Goal: Use online tool/utility: Utilize a website feature to perform a specific function

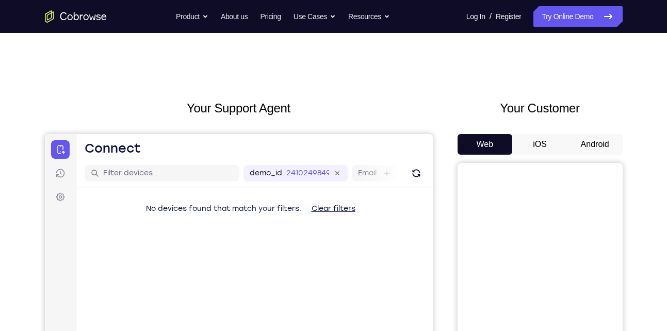
click at [584, 145] on button "Android" at bounding box center [594, 144] width 55 height 21
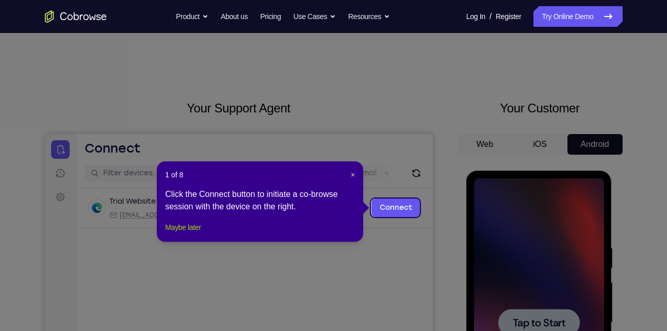
click at [189, 234] on button "Maybe later" at bounding box center [183, 227] width 36 height 12
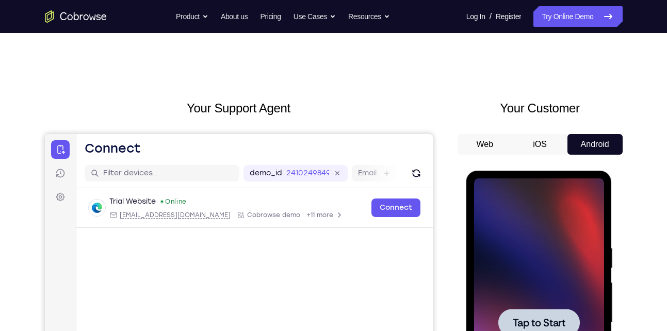
click at [550, 322] on span "Tap to Start" at bounding box center [538, 323] width 53 height 10
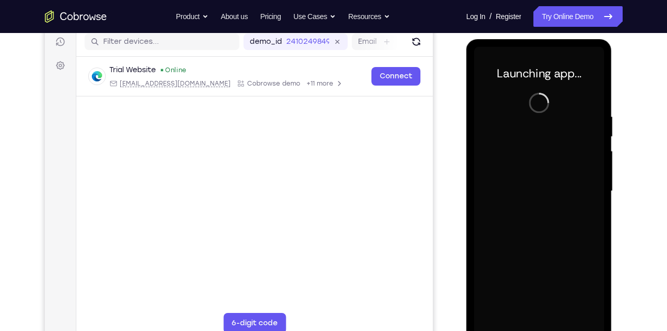
scroll to position [200, 0]
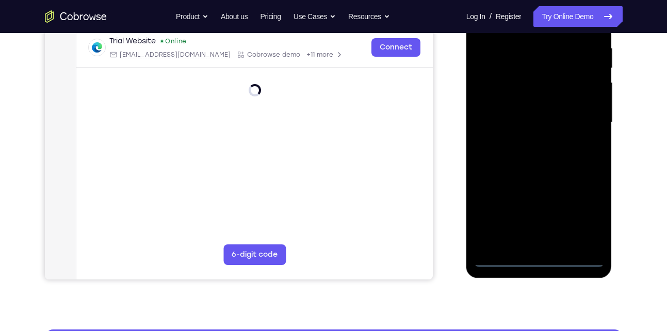
click at [539, 262] on div at bounding box center [539, 122] width 130 height 289
click at [576, 211] on div at bounding box center [539, 122] width 130 height 289
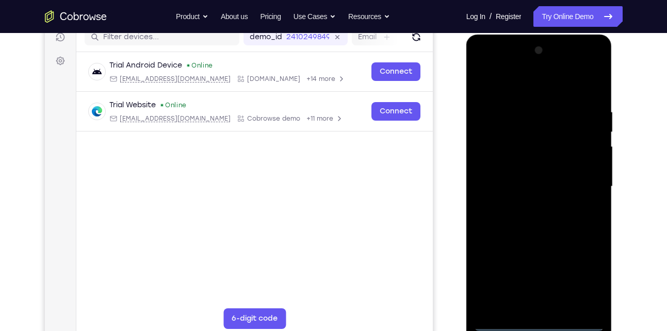
scroll to position [136, 0]
click at [548, 85] on div at bounding box center [539, 187] width 130 height 289
click at [579, 187] on div at bounding box center [539, 187] width 130 height 289
click at [525, 205] on div at bounding box center [539, 187] width 130 height 289
click at [515, 164] on div at bounding box center [539, 187] width 130 height 289
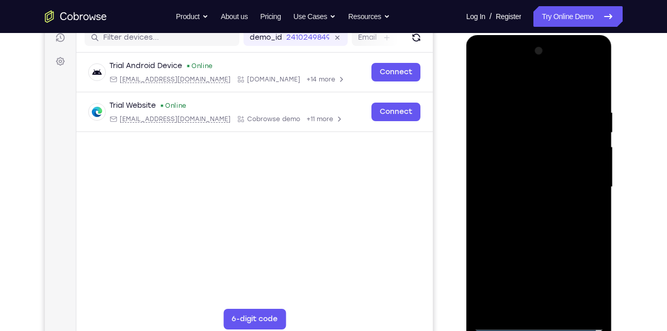
click at [506, 185] on div at bounding box center [539, 187] width 130 height 289
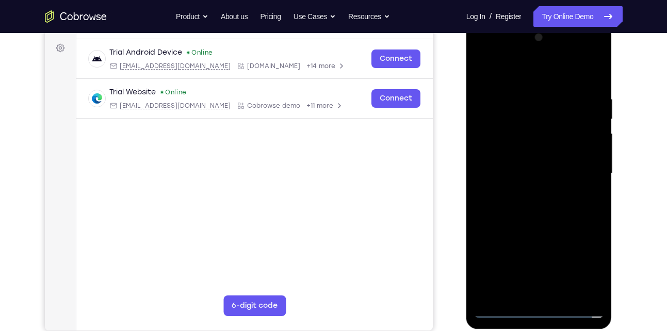
scroll to position [151, 0]
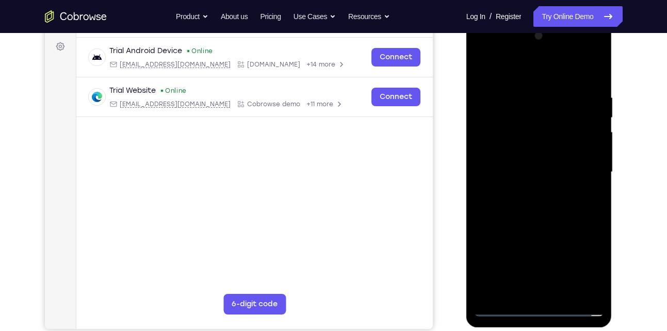
click at [510, 188] on div at bounding box center [539, 172] width 130 height 289
click at [533, 146] on div at bounding box center [539, 172] width 130 height 289
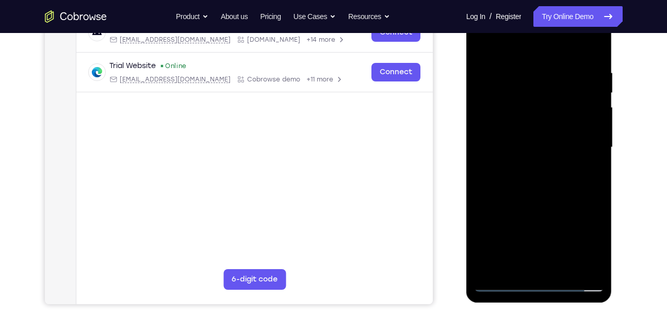
scroll to position [177, 0]
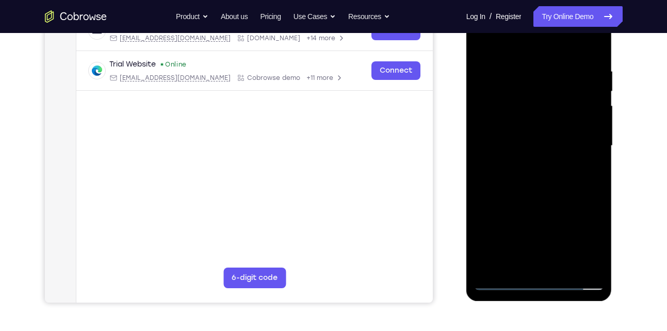
click at [595, 192] on div at bounding box center [539, 146] width 130 height 289
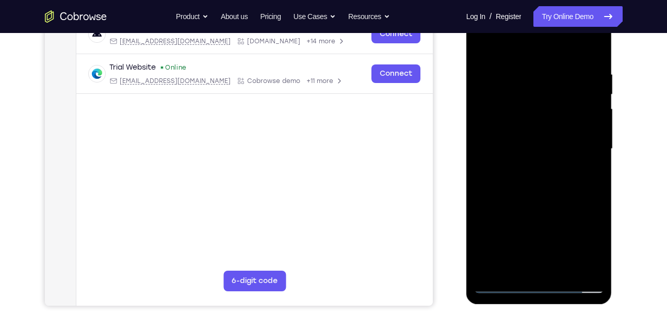
scroll to position [173, 0]
drag, startPoint x: 539, startPoint y: 182, endPoint x: 542, endPoint y: 214, distance: 32.1
click at [542, 214] on div at bounding box center [539, 149] width 130 height 289
click at [526, 71] on div at bounding box center [539, 149] width 130 height 289
click at [566, 47] on div at bounding box center [539, 149] width 130 height 289
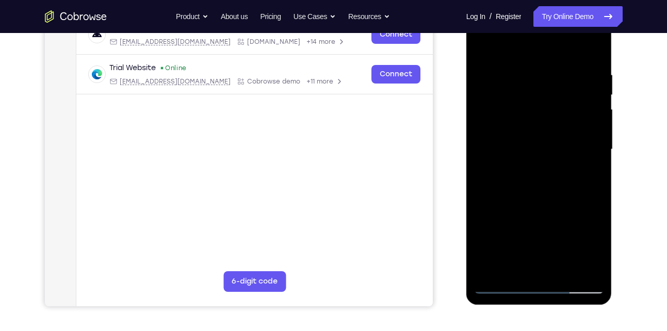
click at [568, 272] on div at bounding box center [539, 149] width 130 height 289
click at [540, 205] on div at bounding box center [539, 149] width 130 height 289
click at [552, 143] on div at bounding box center [539, 149] width 130 height 289
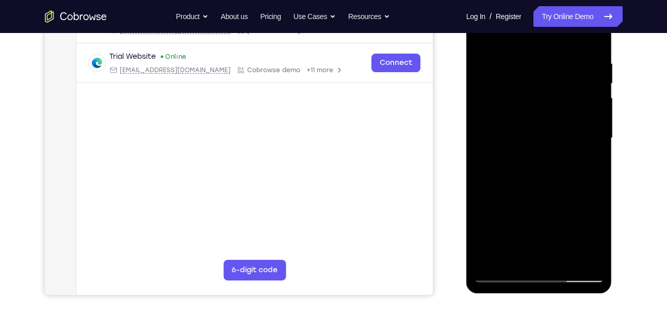
scroll to position [186, 0]
drag, startPoint x: 575, startPoint y: 122, endPoint x: 606, endPoint y: 51, distance: 77.6
click at [606, 51] on div at bounding box center [539, 138] width 146 height 307
click at [483, 34] on div at bounding box center [539, 136] width 130 height 289
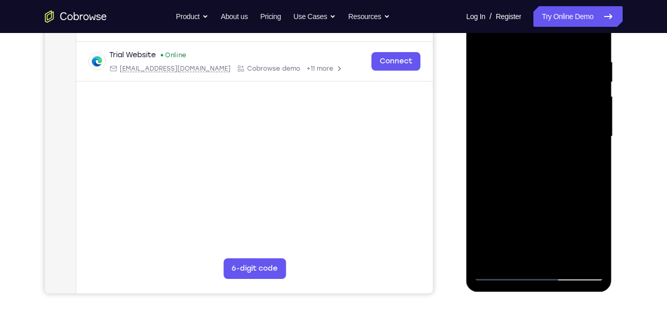
click at [507, 109] on div at bounding box center [539, 136] width 130 height 289
drag, startPoint x: 488, startPoint y: 143, endPoint x: 540, endPoint y: 2, distance: 150.1
click at [540, 2] on div at bounding box center [539, 136] width 130 height 289
click at [482, 34] on div at bounding box center [539, 136] width 130 height 289
click at [485, 34] on div at bounding box center [539, 136] width 130 height 289
